Goal: Transaction & Acquisition: Purchase product/service

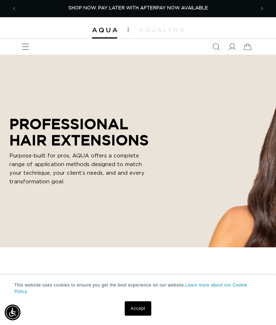
click at [24, 48] on icon "Menu" at bounding box center [25, 46] width 7 height 7
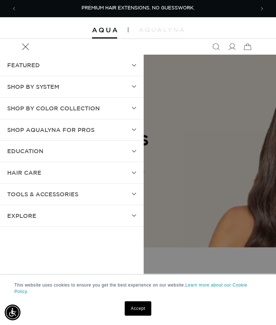
click at [137, 171] on summary "hAIR CARE" at bounding box center [71, 172] width 143 height 21
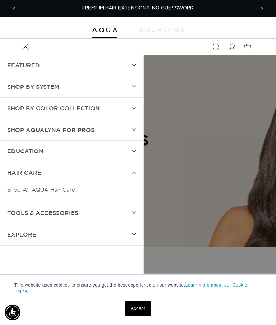
click at [69, 186] on link "Shop All AQUA Hair Care" at bounding box center [71, 189] width 129 height 13
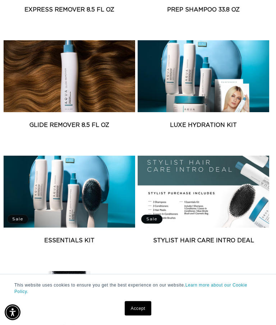
scroll to position [520, 0]
click at [201, 127] on link "Luxe Hydration Kit" at bounding box center [204, 125] width 132 height 9
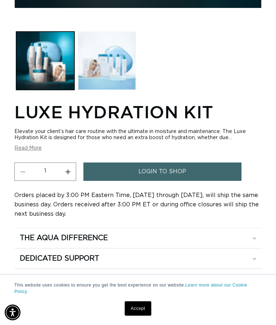
scroll to position [0, 476]
click at [193, 170] on link "login to shop" at bounding box center [162, 171] width 158 height 18
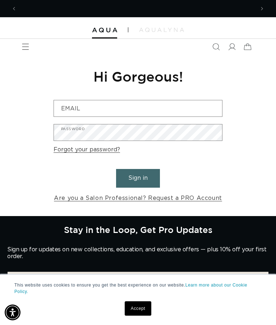
click at [137, 311] on link "Accept" at bounding box center [138, 308] width 27 height 14
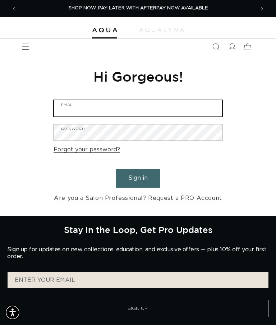
click at [130, 107] on input "Email" at bounding box center [138, 108] width 168 height 16
type input "bmdheart@gmail.com"
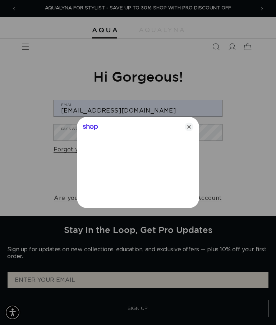
click at [182, 129] on div "Shop" at bounding box center [138, 125] width 122 height 17
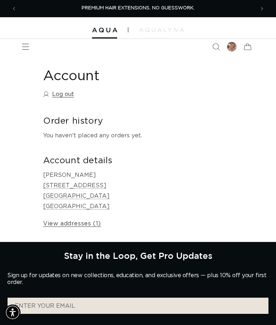
click at [27, 46] on icon "Menu" at bounding box center [25, 46] width 7 height 7
click at [26, 45] on icon "Menu" at bounding box center [25, 46] width 7 height 7
click at [25, 50] on icon "Menu" at bounding box center [25, 46] width 7 height 7
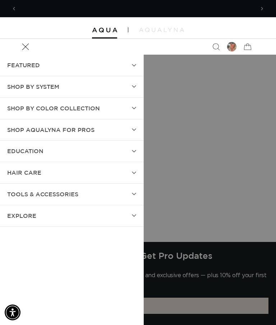
scroll to position [0, 476]
click at [33, 168] on span "hAIR CARE" at bounding box center [24, 172] width 34 height 10
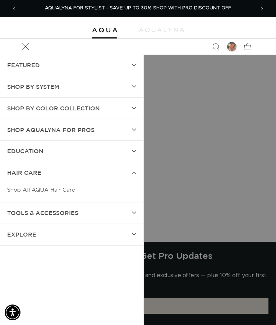
click at [55, 188] on link "Shop All AQUA Hair Care" at bounding box center [71, 189] width 129 height 13
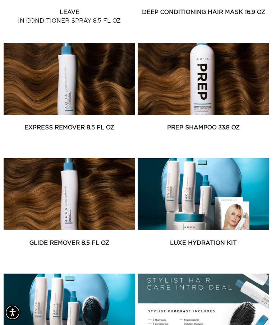
scroll to position [424, 0]
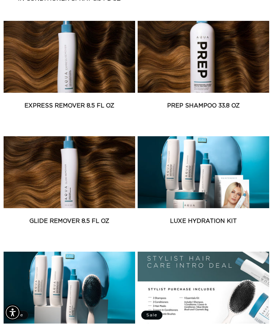
click at [204, 217] on link "Luxe Hydration Kit" at bounding box center [204, 221] width 132 height 9
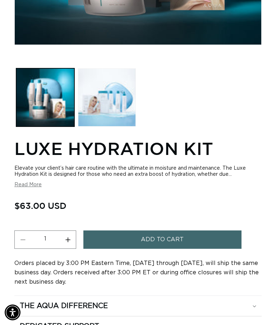
scroll to position [0, 238]
click at [166, 240] on span "Add to cart" at bounding box center [162, 239] width 43 height 18
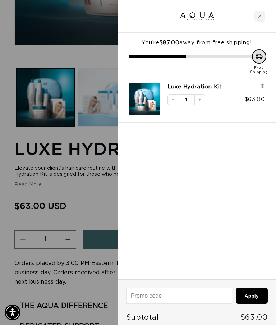
scroll to position [0, 0]
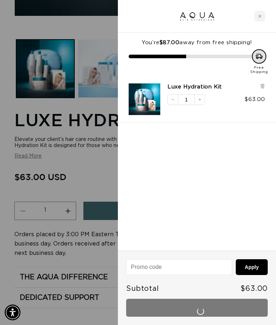
scroll to position [0, 238]
